Goal: Task Accomplishment & Management: Use online tool/utility

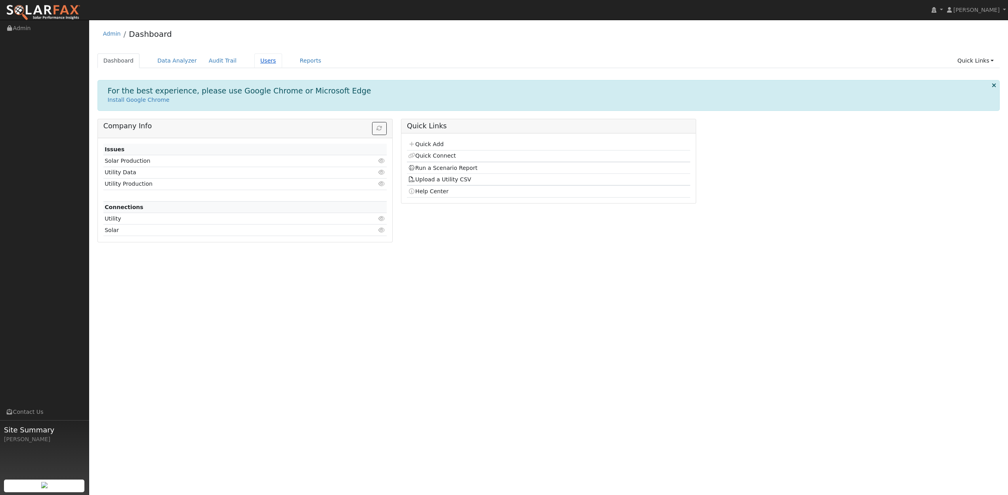
click at [258, 61] on link "Users" at bounding box center [268, 60] width 28 height 15
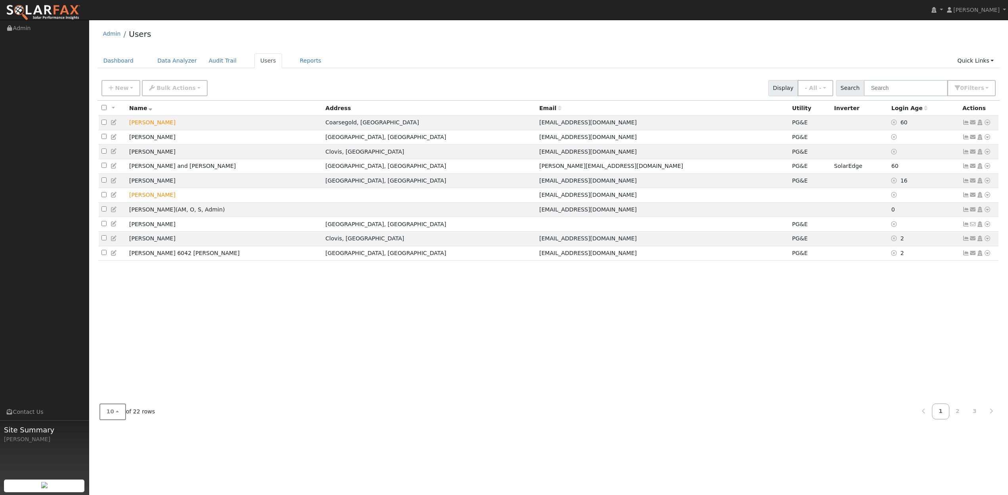
click at [117, 411] on button "10" at bounding box center [112, 412] width 27 height 16
click at [115, 376] on link "25" at bounding box center [127, 372] width 55 height 11
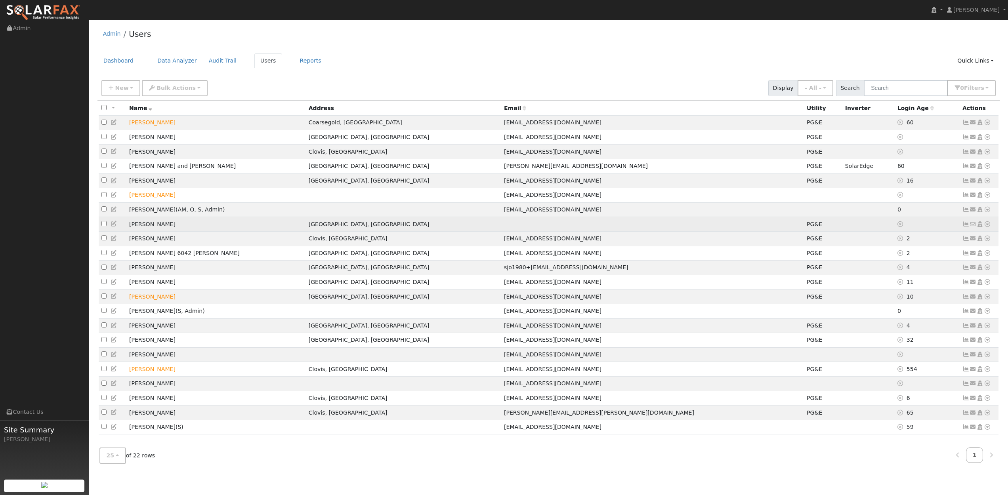
click at [986, 227] on icon at bounding box center [987, 225] width 7 height 6
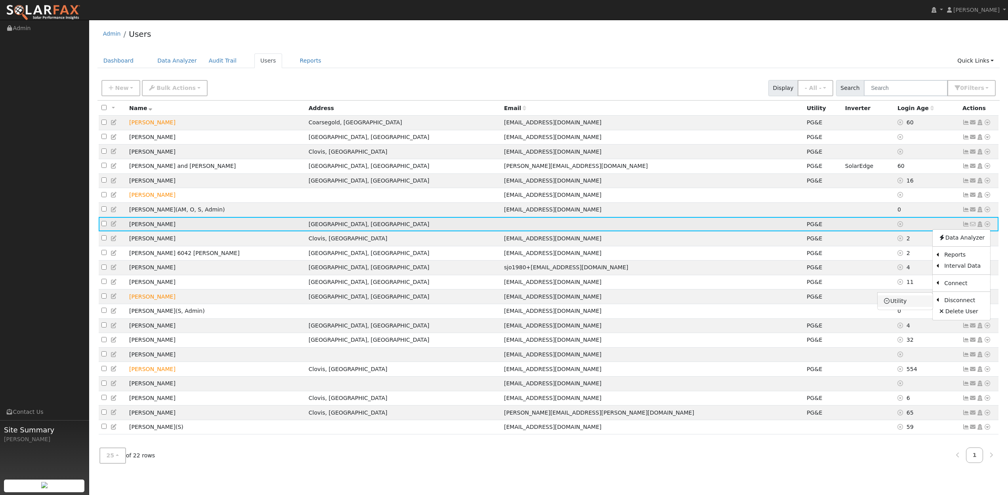
click at [903, 307] on link "Utility" at bounding box center [905, 301] width 55 height 11
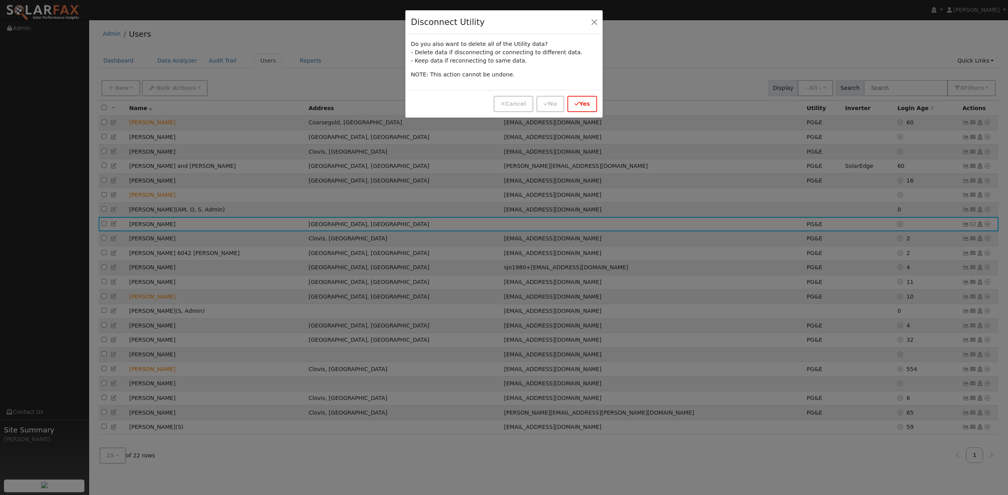
click at [579, 103] on button "Yes" at bounding box center [582, 104] width 30 height 16
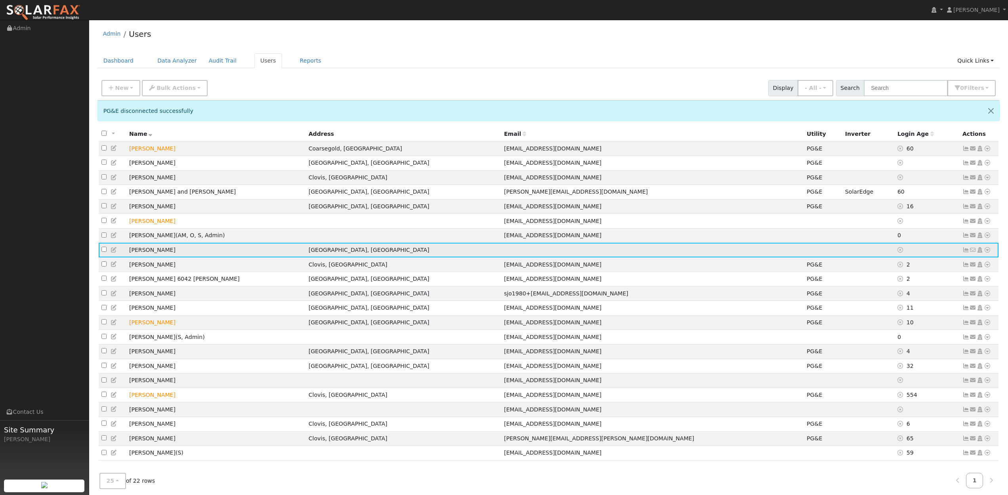
click at [988, 253] on icon at bounding box center [987, 250] width 7 height 6
click at [908, 313] on link "Utility" at bounding box center [905, 310] width 55 height 11
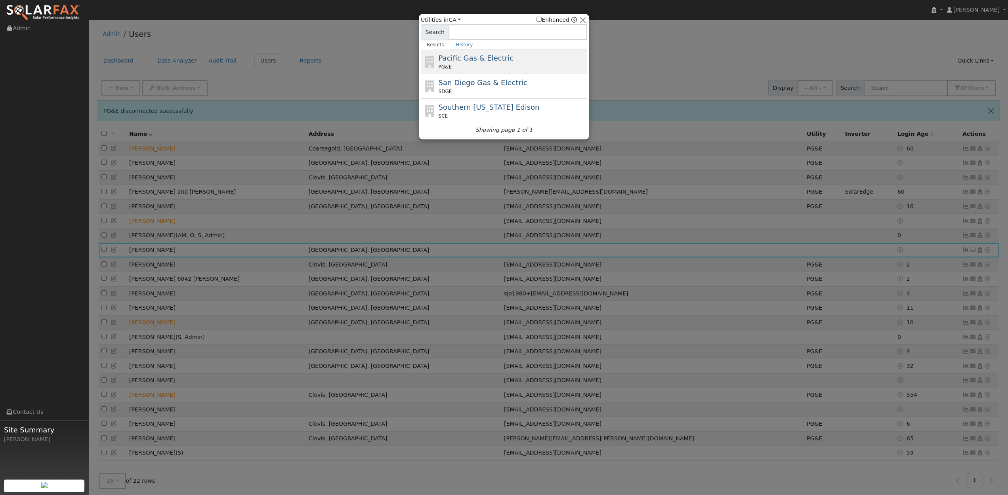
click at [472, 57] on span "Pacific Gas & Electric" at bounding box center [476, 58] width 75 height 8
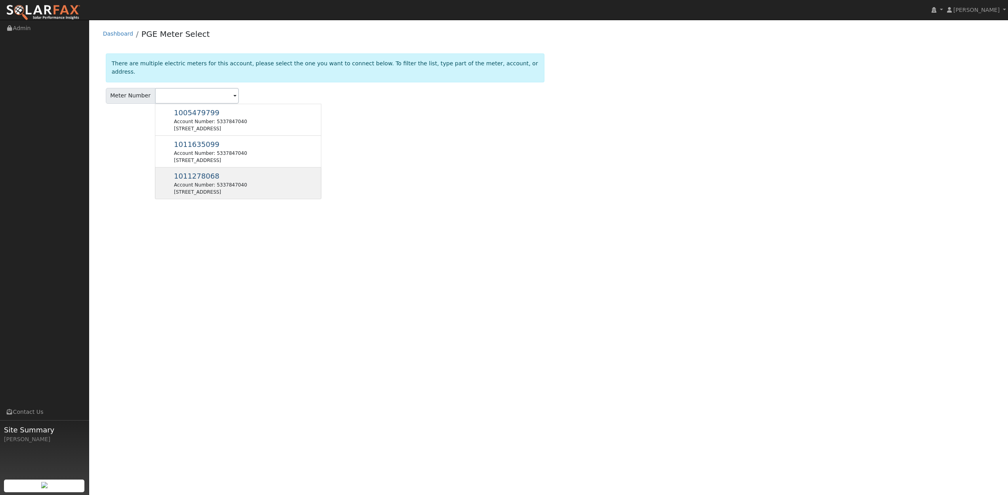
click at [186, 172] on span "1011278068" at bounding box center [197, 176] width 46 height 8
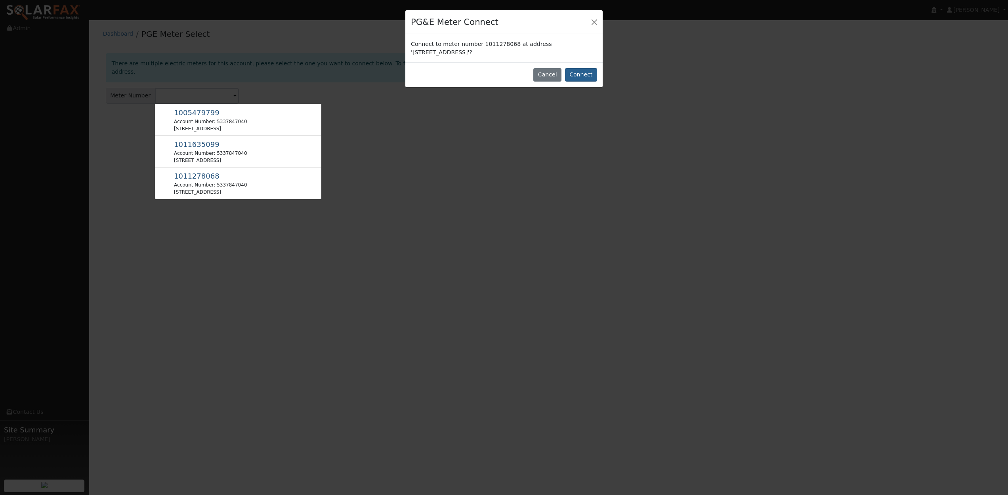
click at [586, 76] on button "Connect" at bounding box center [581, 74] width 32 height 13
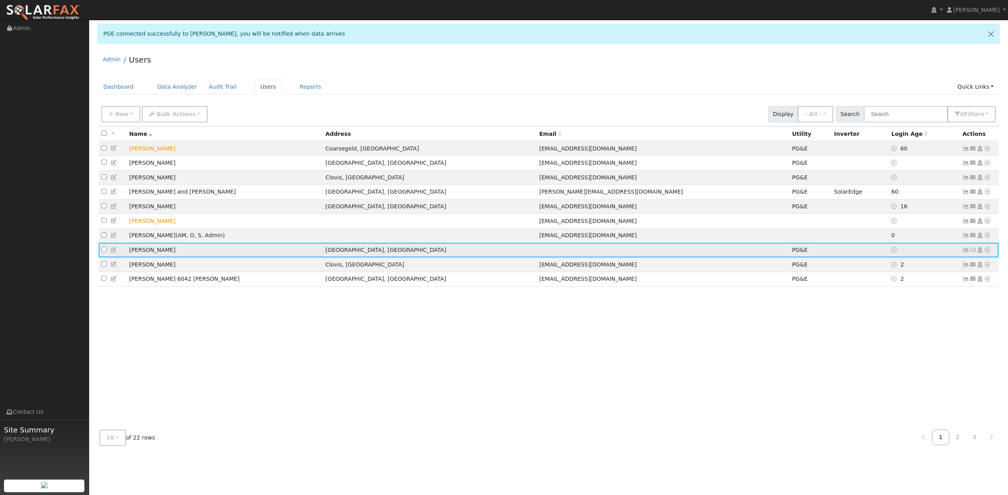
click at [987, 253] on icon at bounding box center [987, 250] width 7 height 6
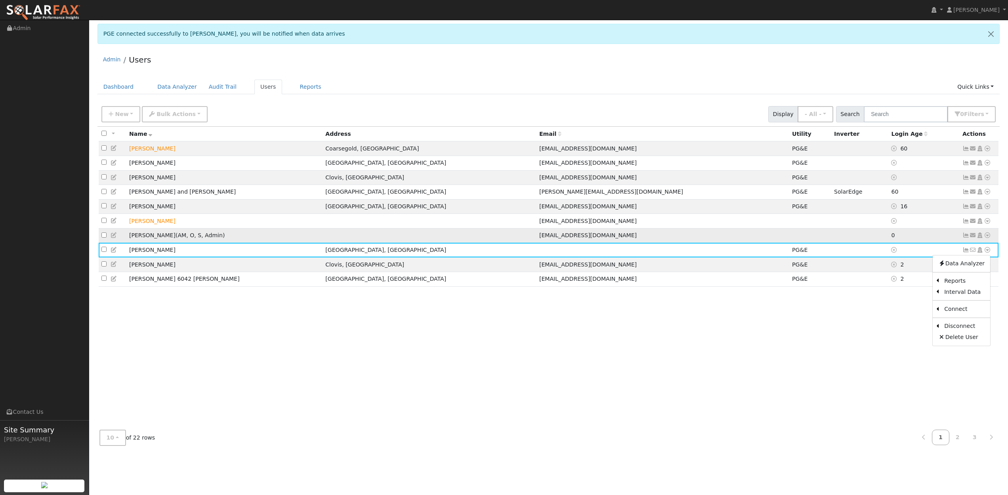
click at [980, 238] on icon at bounding box center [979, 236] width 7 height 6
